Goal: Information Seeking & Learning: Learn about a topic

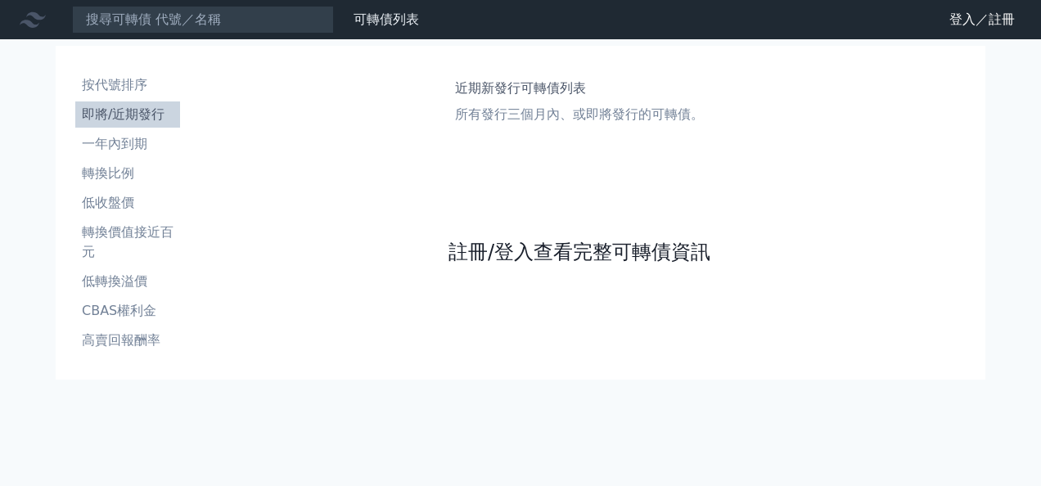
click at [567, 262] on link "註冊/登入查看完整可轉債資訊" at bounding box center [580, 252] width 262 height 26
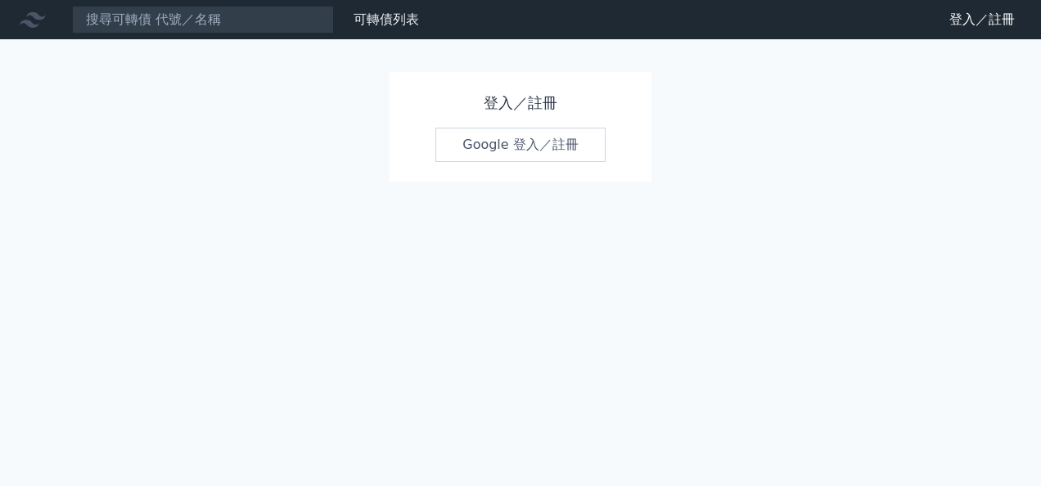
click at [535, 156] on link "Google 登入／註冊" at bounding box center [521, 145] width 170 height 34
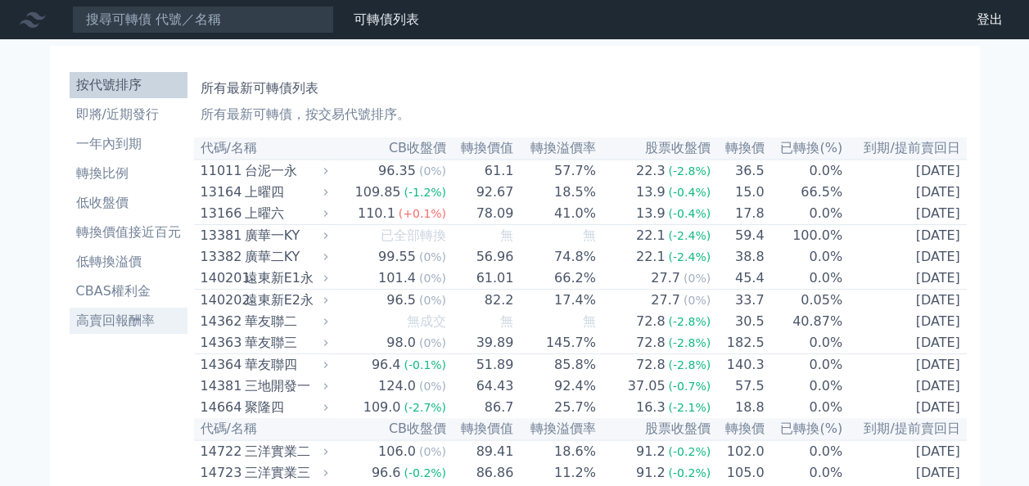
click at [113, 325] on li "高賣回報酬率" at bounding box center [129, 321] width 118 height 20
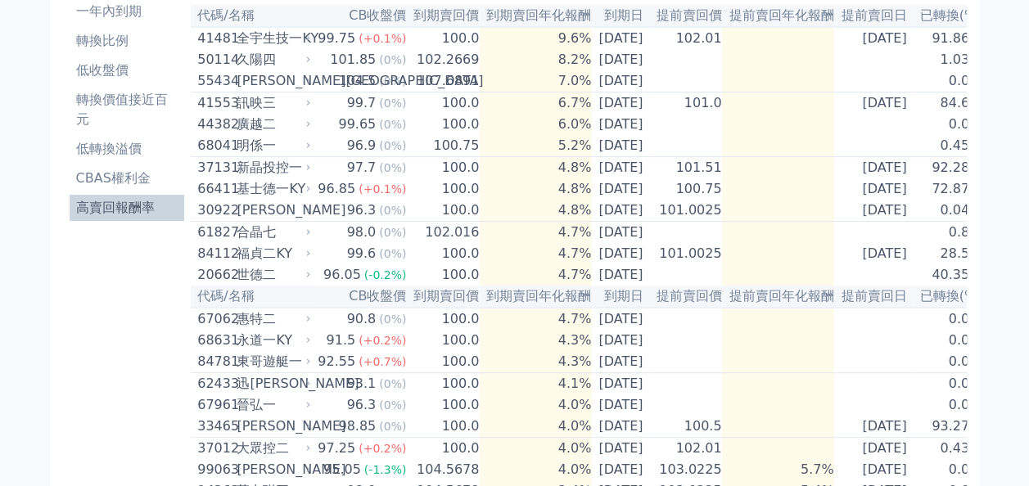
scroll to position [132, 0]
click at [135, 105] on li "轉換價值接近百元" at bounding box center [127, 110] width 115 height 39
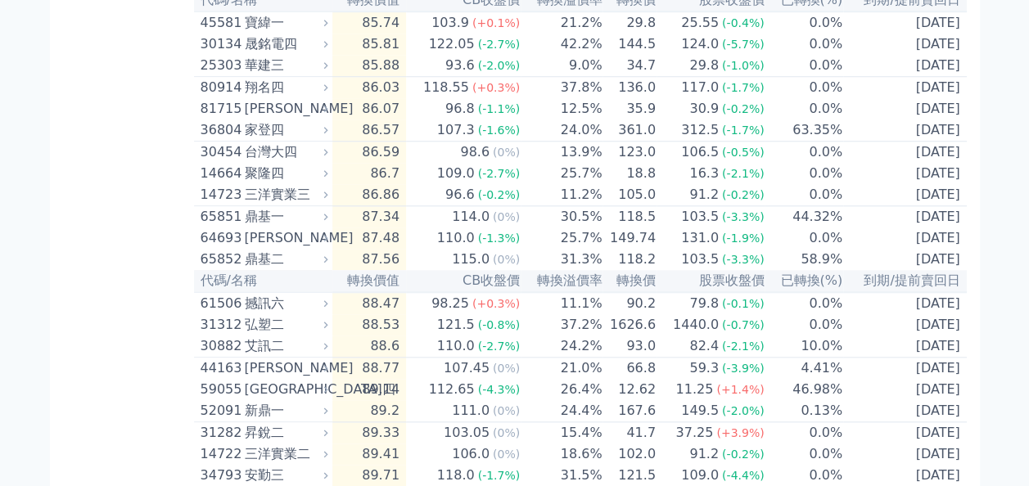
scroll to position [684, 0]
